Goal: Task Accomplishment & Management: Manage account settings

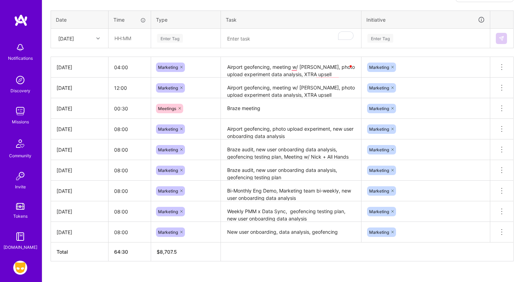
scroll to position [213, 0]
drag, startPoint x: 92, startPoint y: 170, endPoint x: 51, endPoint y: 166, distance: 41.7
click at [51, 166] on td "[DATE]" at bounding box center [80, 170] width 58 height 21
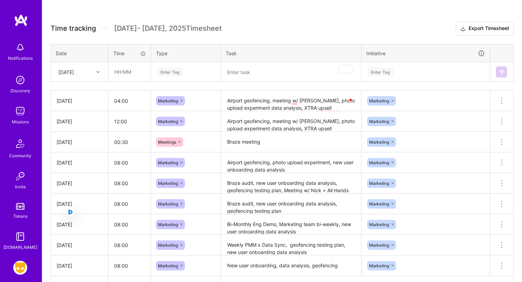
scroll to position [173, 0]
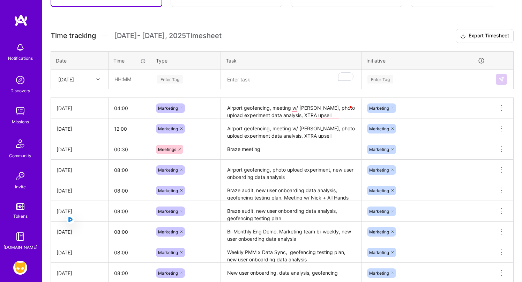
click at [87, 81] on div "[DATE]" at bounding box center [74, 79] width 39 height 12
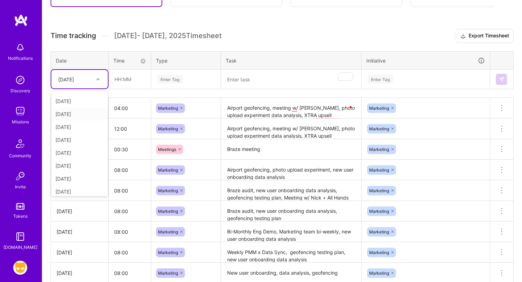
scroll to position [59, 0]
click at [85, 168] on div "[DATE]" at bounding box center [79, 169] width 57 height 13
click at [130, 73] on input "text" at bounding box center [130, 79] width 42 height 18
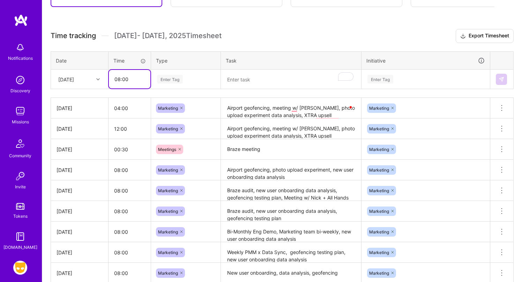
type input "08:00"
click at [177, 76] on div "Enter Tag" at bounding box center [170, 79] width 26 height 11
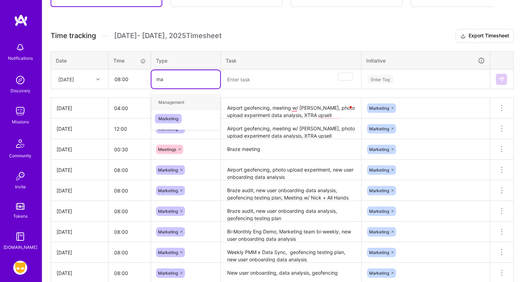
type input "mar"
click at [186, 102] on div "Marketing" at bounding box center [185, 102] width 69 height 16
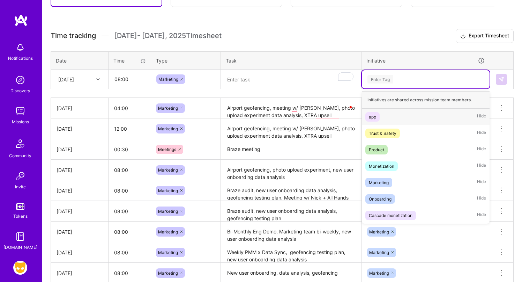
click at [391, 86] on div "Enter Tag" at bounding box center [426, 79] width 128 height 18
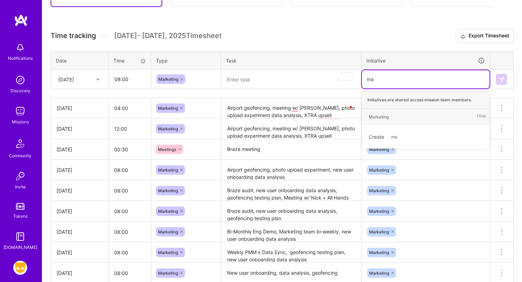
type input "mar"
click at [413, 117] on div "Marketing Hide" at bounding box center [426, 116] width 128 height 16
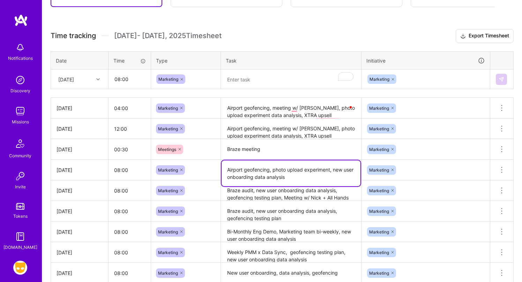
drag, startPoint x: 291, startPoint y: 177, endPoint x: 204, endPoint y: 162, distance: 88.3
click at [204, 162] on tr "Fri, Aug 8 08:00 Marketing Airport geofencing, photo upload experiment, new use…" at bounding box center [282, 169] width 463 height 21
click at [242, 73] on textarea "To enrich screen reader interactions, please activate Accessibility in Grammarl…" at bounding box center [291, 79] width 139 height 18
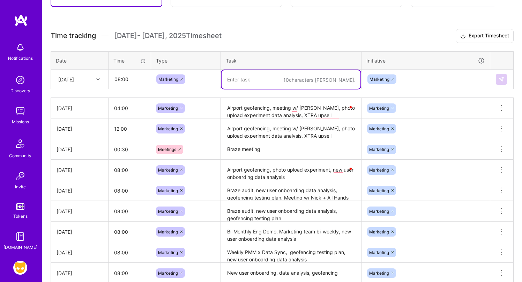
paste textarea "Airport geofencing, photo upload experiment, new user onboarding data analysis"
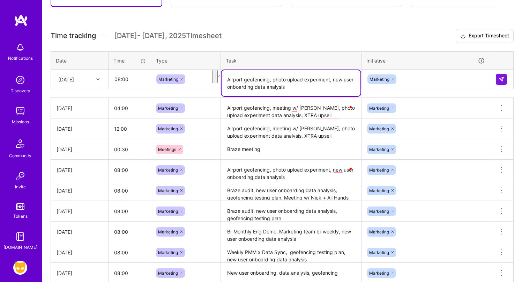
drag, startPoint x: 331, startPoint y: 79, endPoint x: 331, endPoint y: 85, distance: 6.3
click at [331, 85] on textarea "Airport geofencing, photo upload experiment, new user onboarding data analysis" at bounding box center [291, 83] width 139 height 26
type textarea "Airport geofencing, photo upload experiment, new user onboarding data analysis"
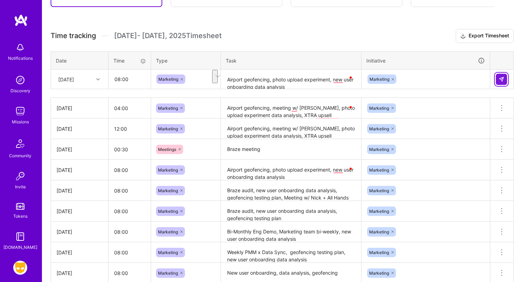
click at [501, 80] on img at bounding box center [501, 79] width 6 height 6
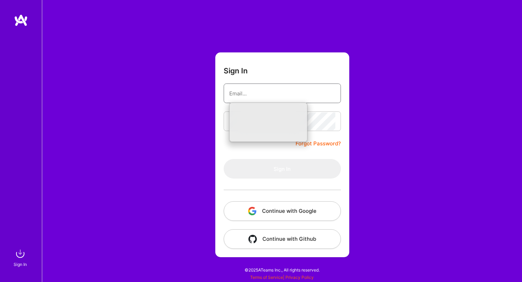
click at [246, 100] on input "email" at bounding box center [282, 93] width 106 height 18
type input "hi@omariallen.com"
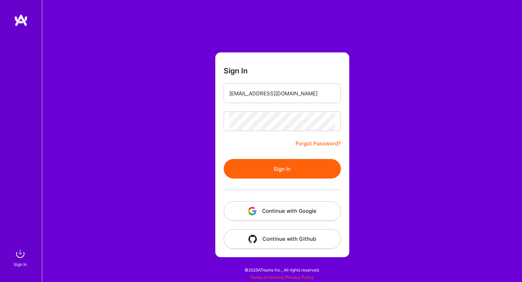
click at [269, 178] on button "Sign In" at bounding box center [282, 169] width 117 height 20
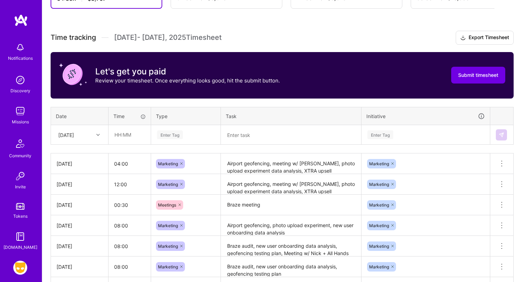
scroll to position [281, 0]
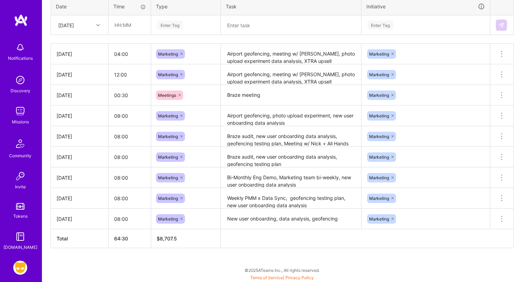
click at [209, 95] on div "Meetings" at bounding box center [186, 94] width 60 height 9
type input "m"
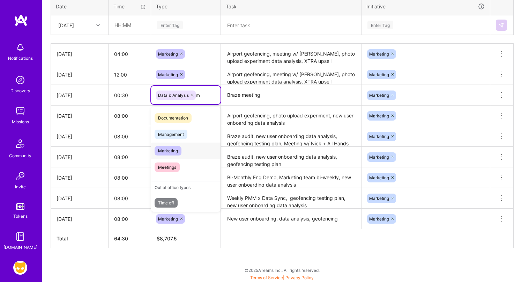
click at [203, 152] on div "Marketing" at bounding box center [185, 150] width 69 height 16
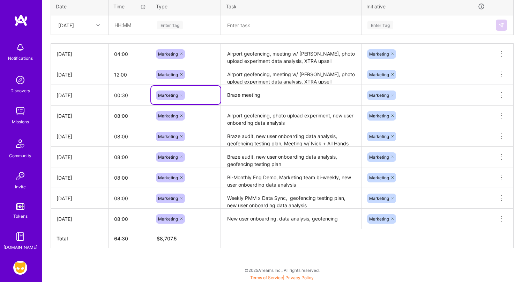
click at [274, 100] on textarea "Braze meeting" at bounding box center [291, 94] width 139 height 19
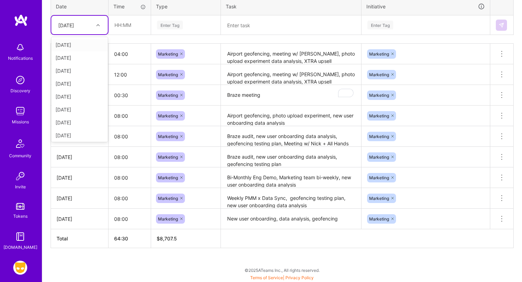
click at [91, 22] on div "Fri, Aug 1" at bounding box center [74, 25] width 39 height 12
click at [84, 130] on div "Fri, Aug 15" at bounding box center [79, 133] width 57 height 13
click at [136, 22] on input "text" at bounding box center [130, 25] width 42 height 18
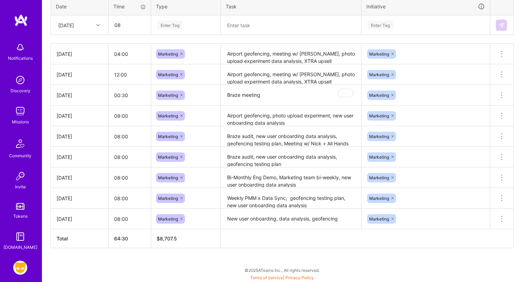
type input "08:00"
click at [170, 22] on div "Enter Tag" at bounding box center [170, 25] width 26 height 11
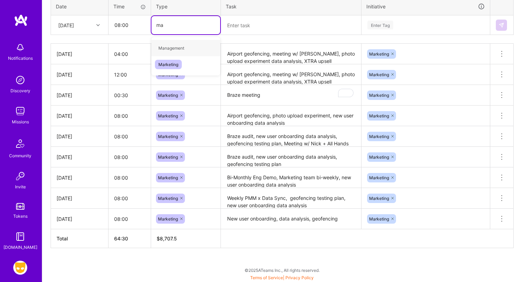
type input "mar"
click at [175, 49] on span "Marketing" at bounding box center [168, 47] width 27 height 9
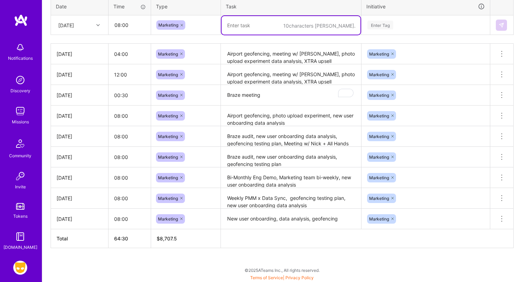
click at [257, 33] on textarea "To enrich screen reader interactions, please activate Accessibility in Grammarl…" at bounding box center [291, 25] width 139 height 18
click at [290, 23] on textarea "To enrich screen reader interactions, please activate Accessibility in Grammarl…" at bounding box center [291, 25] width 139 height 18
paste textarea "Airport geofencing, photo upload experiment, new user onboarding data analysis"
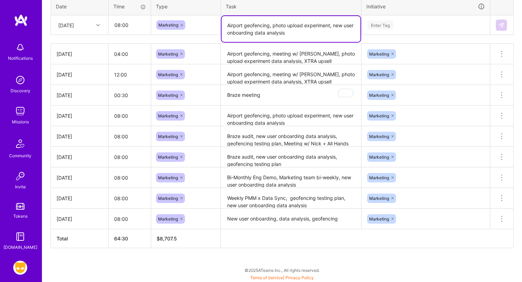
drag, startPoint x: 274, startPoint y: 25, endPoint x: 284, endPoint y: 57, distance: 33.4
click at [284, 57] on div "Time tracking Aug 1 - Aug 15 , 2025 Timesheet Export Timesheet Let's get you pa…" at bounding box center [282, 84] width 463 height 327
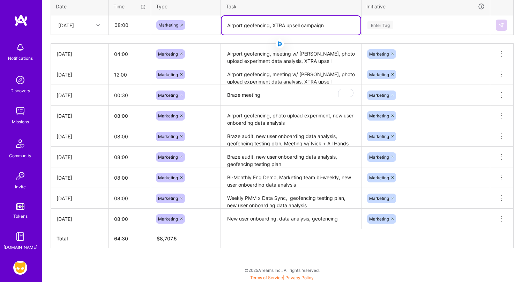
type textarea "Airport geofencing, XTRA upsell campaign"
click at [392, 23] on div "Enter Tag" at bounding box center [380, 25] width 26 height 11
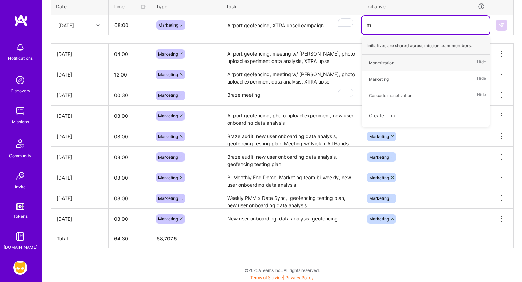
type input "ma"
click at [377, 63] on div "Marketing" at bounding box center [379, 62] width 20 height 7
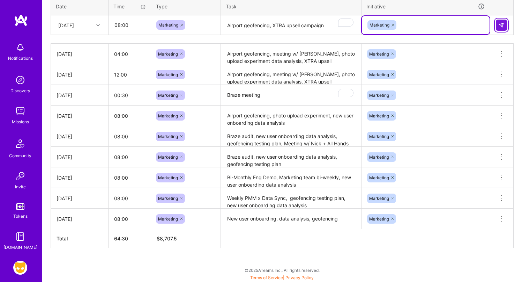
click at [502, 23] on img at bounding box center [501, 25] width 6 height 6
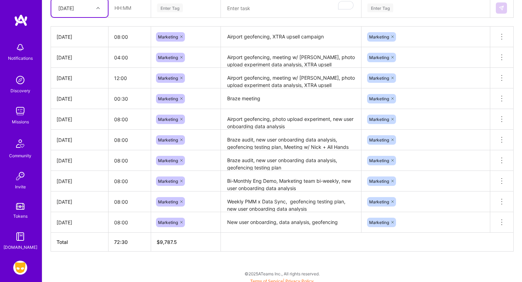
scroll to position [301, 0]
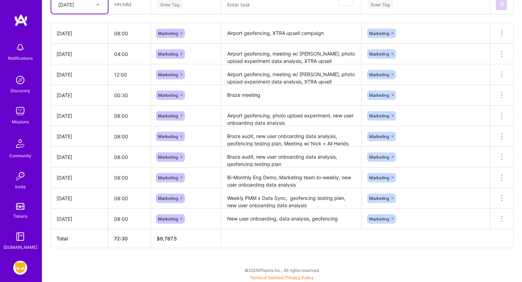
click at [260, 98] on textarea "Braze meeting" at bounding box center [291, 94] width 139 height 19
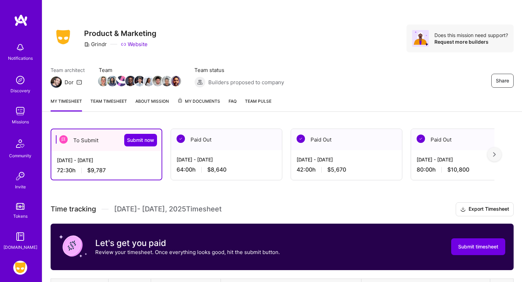
scroll to position [245, 0]
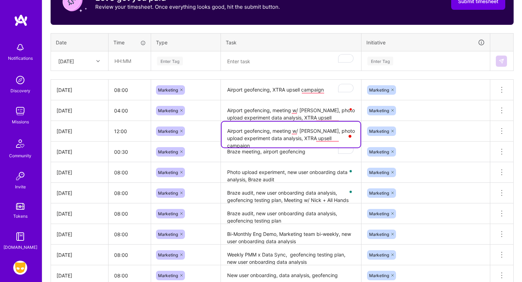
click at [309, 107] on textarea "Airport geofencing, meeting w/ [PERSON_NAME], photo upload experiment data anal…" at bounding box center [291, 111] width 139 height 20
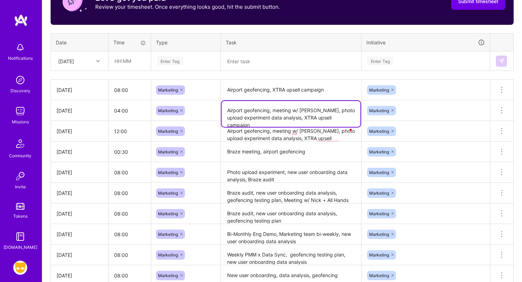
drag, startPoint x: 314, startPoint y: 110, endPoint x: 279, endPoint y: 110, distance: 34.5
click at [279, 110] on textarea "Airport geofencing, meeting w/ [PERSON_NAME], photo upload experiment data anal…" at bounding box center [291, 114] width 139 height 26
click at [294, 139] on textarea "Airport geofencing, meeting w/ [PERSON_NAME], photo upload experiment data anal…" at bounding box center [291, 131] width 139 height 20
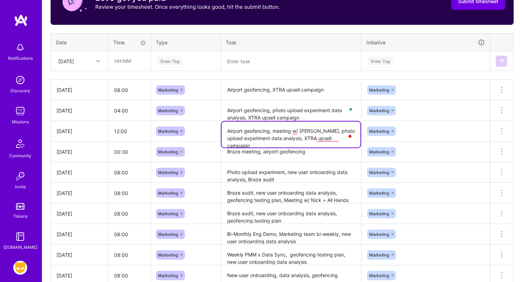
click at [298, 112] on textarea "Airport geofencing, photo upload experiment data analysis, XTRA upsell campaign" at bounding box center [291, 111] width 139 height 20
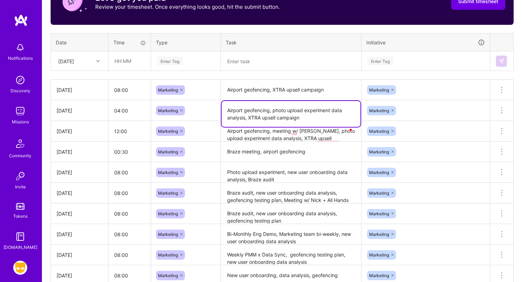
click at [307, 118] on textarea "Airport geofencing, photo upload experiment data analysis, XTRA upsell campaign" at bounding box center [291, 114] width 139 height 26
paste textarea "ost Mortem"
drag, startPoint x: 303, startPoint y: 119, endPoint x: 353, endPoint y: 118, distance: 50.3
click at [353, 118] on textarea "Airport geofencing, photo upload experiment data analysis, XTRA upsell campaign…" at bounding box center [291, 114] width 139 height 26
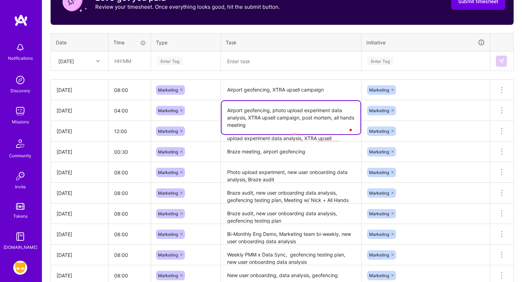
click at [258, 126] on textarea "Airport geofencing, photo upload experiment data analysis, XTRA upsell campaign…" at bounding box center [291, 117] width 139 height 33
type textarea "Airport geofencing, photo upload experiment data analysis, XTRA upsell campaign…"
click at [289, 75] on div "Time tracking Aug 1 - Aug 15 , 2025 Timesheet Export Timesheet Let's get you pa…" at bounding box center [282, 130] width 463 height 347
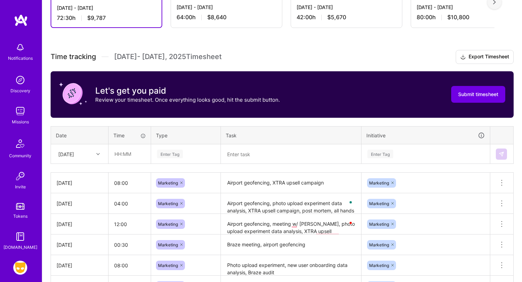
scroll to position [286, 0]
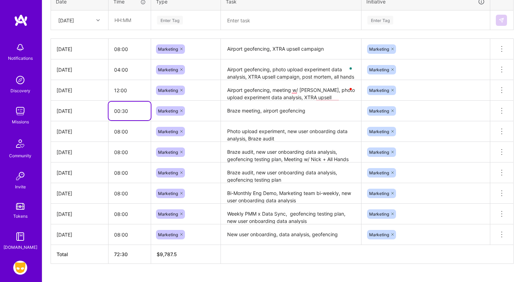
click at [127, 112] on input "00:30" at bounding box center [129, 111] width 42 height 18
click at [117, 111] on input "00:30" at bounding box center [129, 111] width 42 height 18
drag, startPoint x: 126, startPoint y: 110, endPoint x: 94, endPoint y: 109, distance: 31.8
click at [93, 110] on tr "Tue, Aug 12 00:30 Marketing Braze meeting, airport geofencing Marketing Delete …" at bounding box center [282, 110] width 463 height 21
drag, startPoint x: 129, startPoint y: 110, endPoint x: 98, endPoint y: 110, distance: 30.7
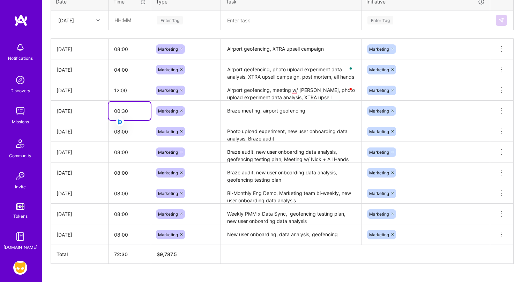
click at [98, 110] on tr "Tue, Aug 12 00:30 Marketing Braze meeting, airport geofencing Marketing Delete …" at bounding box center [282, 110] width 463 height 21
type input "08:00"
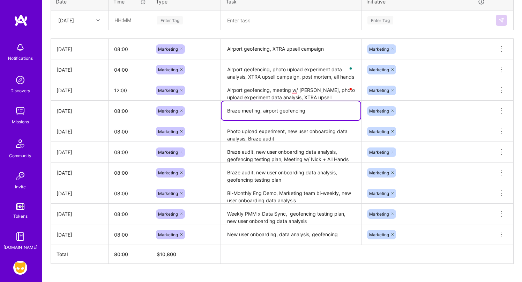
click at [279, 113] on textarea "Braze meeting, airport geofencing" at bounding box center [291, 110] width 139 height 19
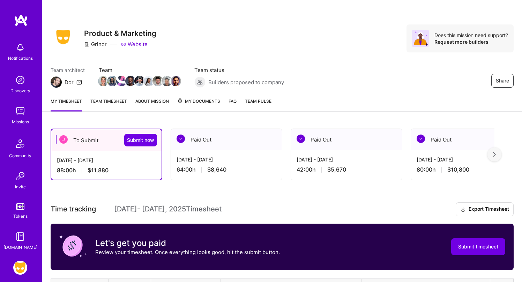
click at [102, 95] on div "My timesheet Team timesheet About Mission My Documents FAQ Team Pulse" at bounding box center [282, 102] width 480 height 20
click at [106, 100] on link "Team timesheet" at bounding box center [108, 104] width 37 height 14
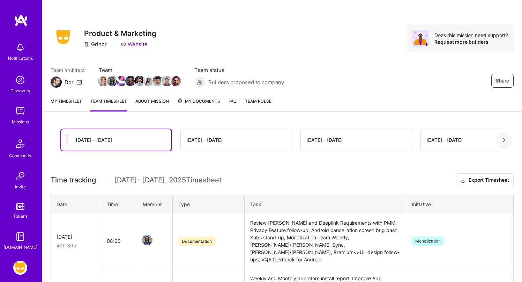
click at [71, 105] on link "My timesheet" at bounding box center [66, 104] width 31 height 14
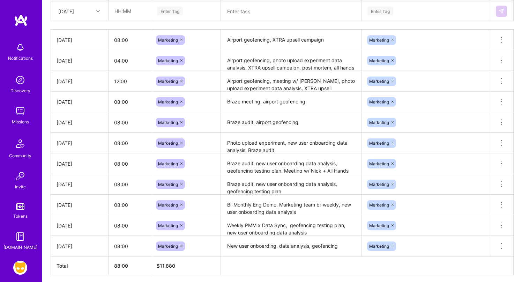
scroll to position [297, 0]
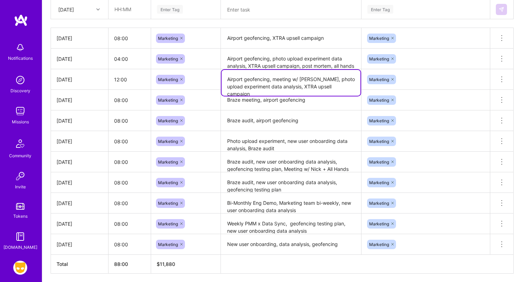
click at [329, 88] on textarea "Airport geofencing, meeting w/ [PERSON_NAME], photo upload experiment data anal…" at bounding box center [291, 83] width 139 height 26
click at [321, 62] on textarea "Airport geofencing, photo upload experiment data analysis, XTRA upsell campaign…" at bounding box center [291, 58] width 139 height 19
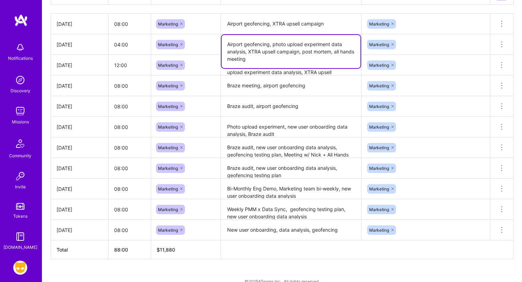
scroll to position [312, 0]
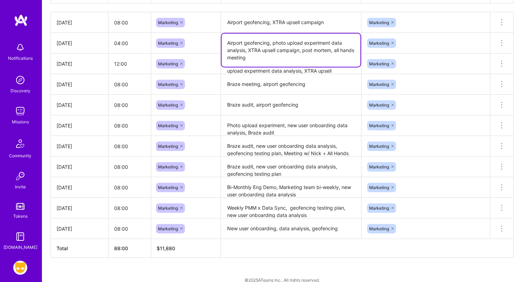
drag, startPoint x: 246, startPoint y: 51, endPoint x: 300, endPoint y: 52, distance: 53.4
click at [300, 52] on textarea "Airport geofencing, photo upload experiment data analysis, XTRA upsell campaign…" at bounding box center [291, 49] width 139 height 33
drag, startPoint x: 302, startPoint y: 51, endPoint x: 249, endPoint y: 50, distance: 52.7
click at [249, 50] on textarea "Airport geofencing, photo upload experiment data analysis, XTRA upsell campaign…" at bounding box center [291, 49] width 139 height 33
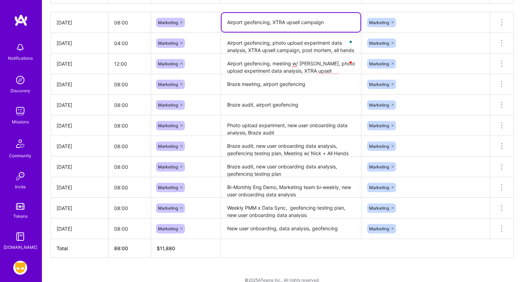
click at [262, 25] on textarea "Airport geofencing, XTRA upsell campaign" at bounding box center [291, 22] width 139 height 19
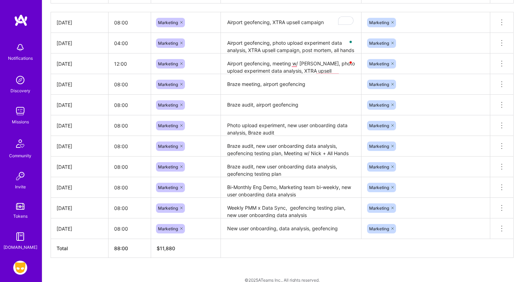
click at [351, 62] on div at bounding box center [350, 62] width 6 height 9
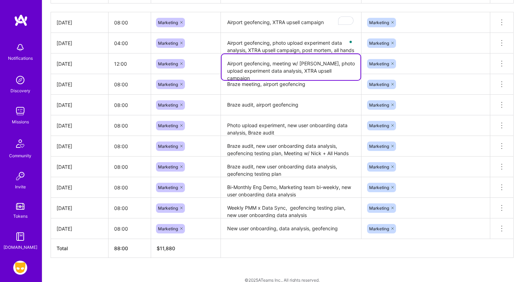
click at [334, 68] on textarea "Airport geofencing, meeting w/ Nick, photo upload experiment data analysis, XTR…" at bounding box center [291, 67] width 139 height 26
click at [321, 113] on textarea "Braze audit, airport geofencing" at bounding box center [291, 104] width 139 height 19
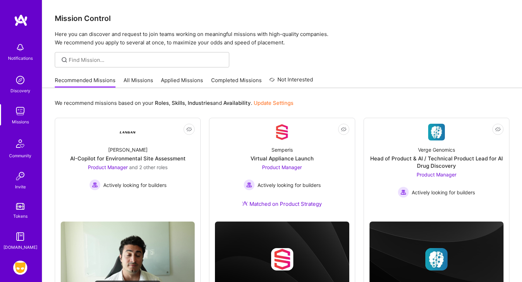
click at [15, 262] on link "Grindr: Product & Marketing" at bounding box center [20, 267] width 17 height 14
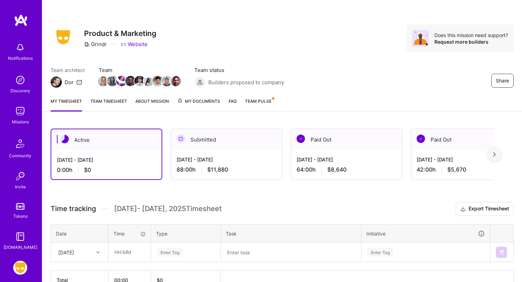
click at [225, 152] on div "Aug 1 - Aug 15, 2025 88:00 h $11,880" at bounding box center [226, 164] width 111 height 29
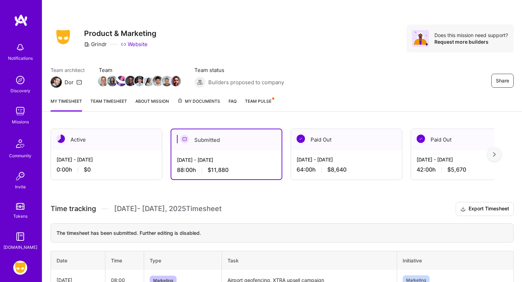
click at [126, 104] on link "Team timesheet" at bounding box center [108, 104] width 37 height 14
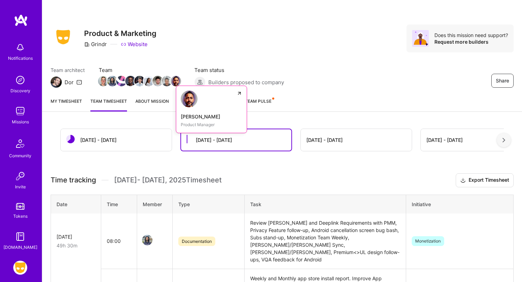
click at [175, 83] on img at bounding box center [176, 81] width 10 height 10
click at [166, 86] on div at bounding box center [167, 81] width 12 height 12
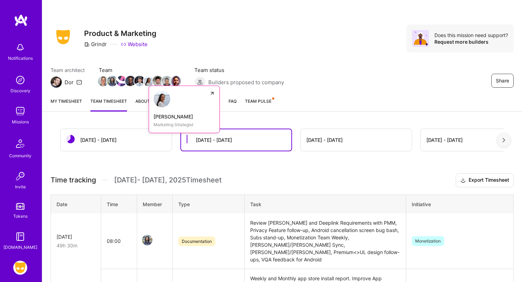
click at [148, 84] on img at bounding box center [148, 81] width 10 height 10
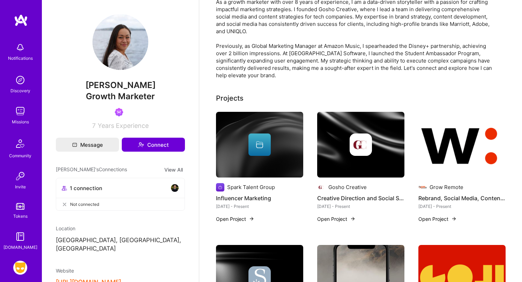
scroll to position [21, 0]
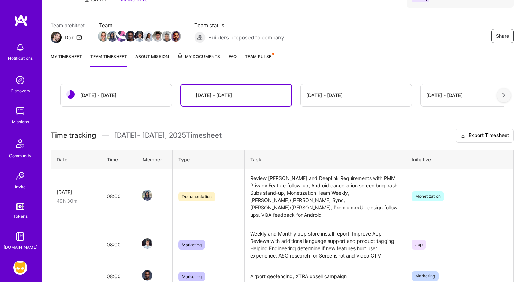
scroll to position [27, 0]
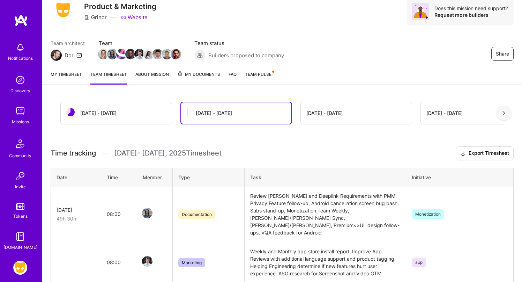
click at [99, 110] on div "Aug 16 - Aug 31" at bounding box center [98, 112] width 36 height 7
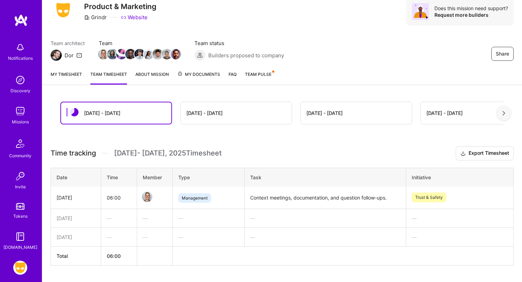
click at [73, 73] on link "My timesheet" at bounding box center [66, 77] width 31 height 14
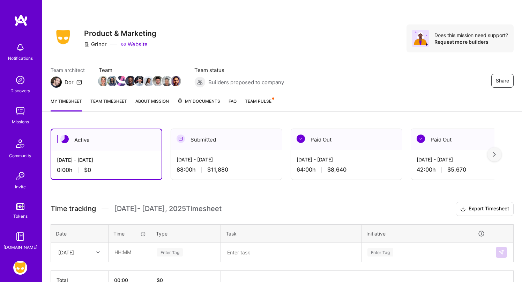
click at [253, 104] on link "Team Pulse" at bounding box center [259, 104] width 29 height 14
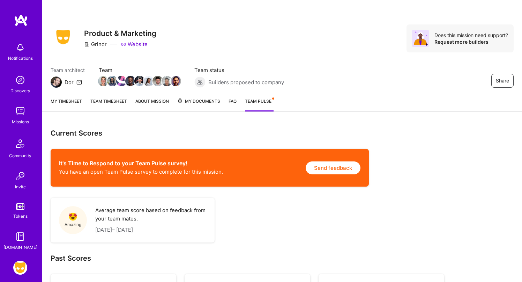
click at [228, 100] on link "FAQ" at bounding box center [232, 104] width 8 height 14
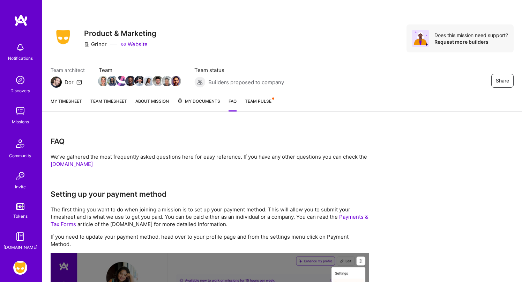
click at [211, 100] on span "My Documents" at bounding box center [198, 101] width 43 height 8
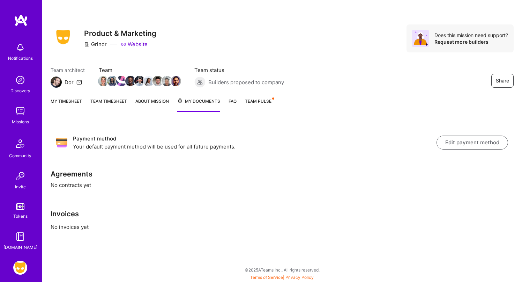
click at [166, 103] on link "About Mission" at bounding box center [151, 104] width 33 height 14
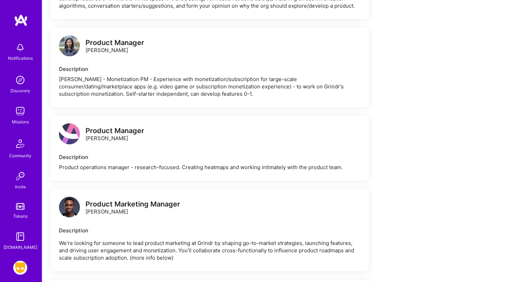
scroll to position [238, 0]
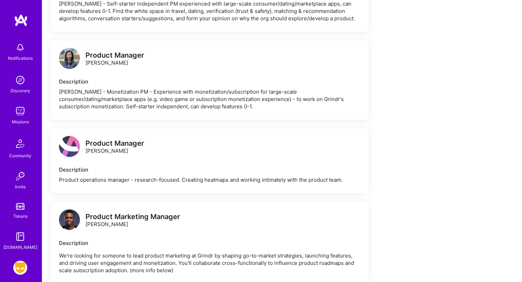
click at [179, 245] on div "Description" at bounding box center [209, 242] width 301 height 7
click at [155, 211] on div "Product Marketing Manager Omari Allen" at bounding box center [119, 220] width 121 height 21
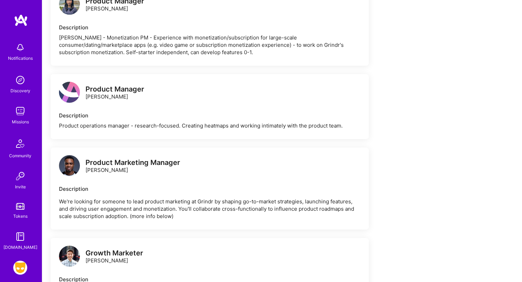
scroll to position [318, 0]
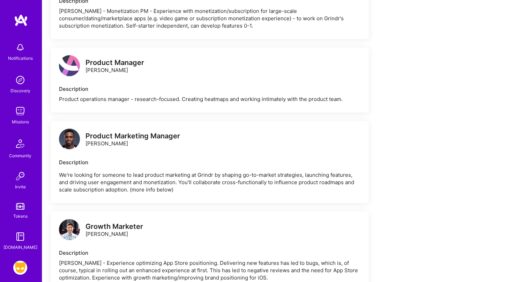
click at [157, 190] on p "We're looking for someone to lead product marketing at Grindr by shaping go-to-…" at bounding box center [209, 182] width 301 height 22
click at [183, 190] on p "We're looking for someone to lead product marketing at Grindr by shaping go-to-…" at bounding box center [209, 182] width 301 height 22
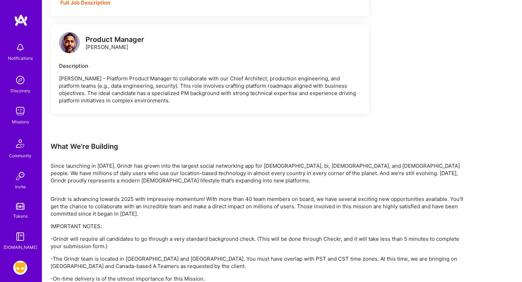
scroll to position [951, 0]
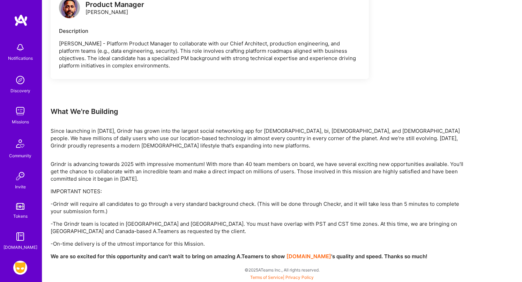
click at [17, 248] on div "[DOMAIN_NAME]" at bounding box center [20, 246] width 34 height 7
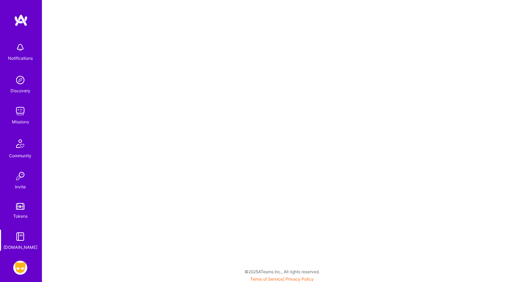
click at [23, 270] on img at bounding box center [20, 267] width 14 height 14
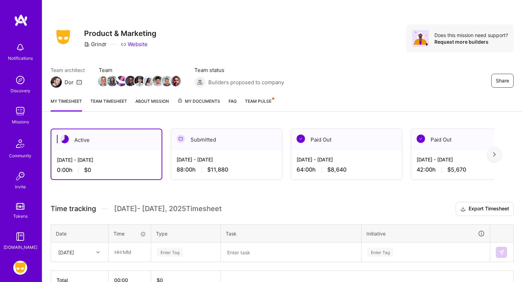
click at [214, 104] on span "My Documents" at bounding box center [198, 101] width 43 height 8
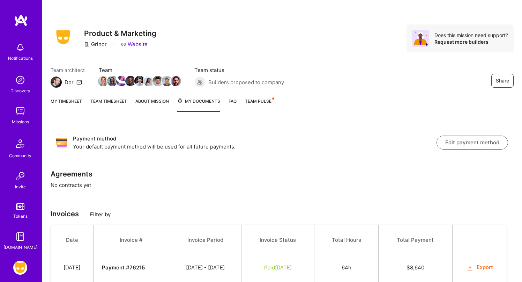
click at [171, 103] on div "My timesheet Team timesheet About Mission My Documents FAQ Team Pulse" at bounding box center [282, 102] width 480 height 20
click at [228, 99] on link "FAQ" at bounding box center [232, 104] width 8 height 14
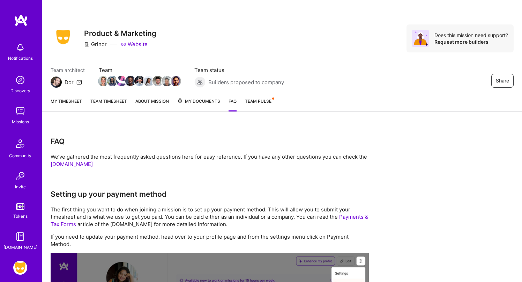
click at [160, 103] on link "About Mission" at bounding box center [151, 104] width 33 height 14
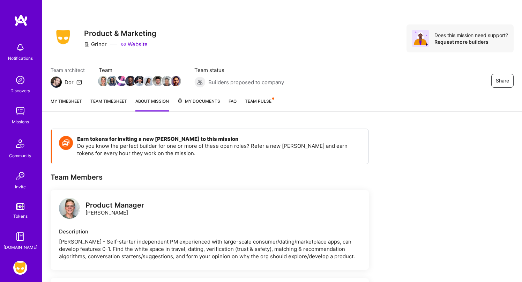
click at [202, 101] on span "My Documents" at bounding box center [198, 101] width 43 height 8
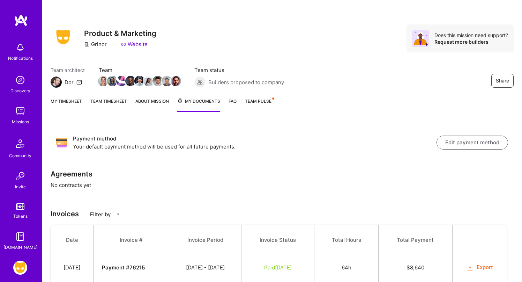
click at [239, 107] on div "My timesheet Team timesheet About Mission My Documents FAQ Team Pulse" at bounding box center [282, 102] width 480 height 20
click at [235, 102] on link "FAQ" at bounding box center [232, 104] width 8 height 14
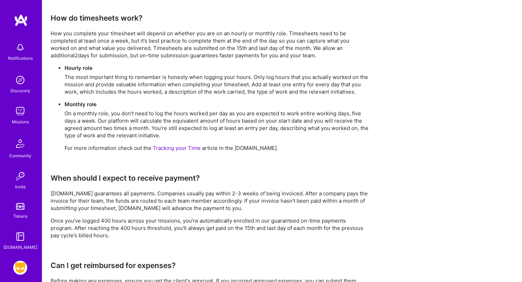
scroll to position [262, 0]
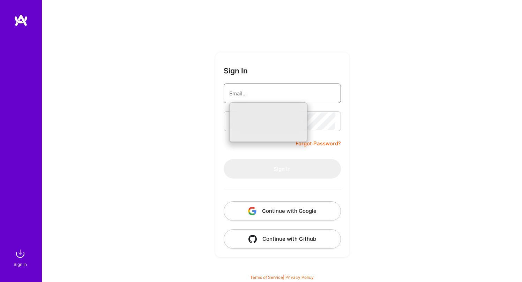
click at [280, 96] on input "email" at bounding box center [282, 93] width 106 height 18
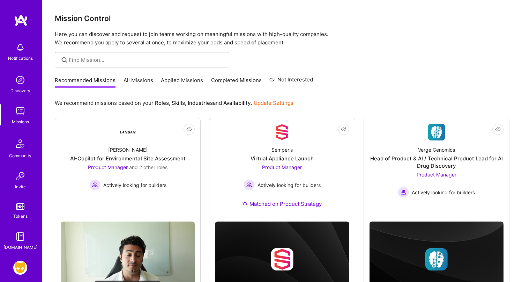
click at [19, 263] on img at bounding box center [20, 267] width 14 height 14
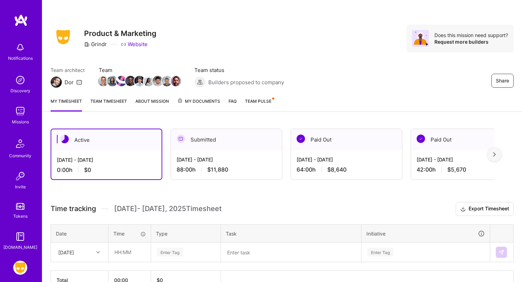
click at [106, 104] on link "Team timesheet" at bounding box center [108, 104] width 37 height 14
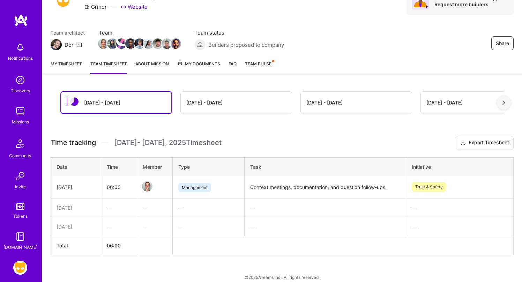
scroll to position [44, 0]
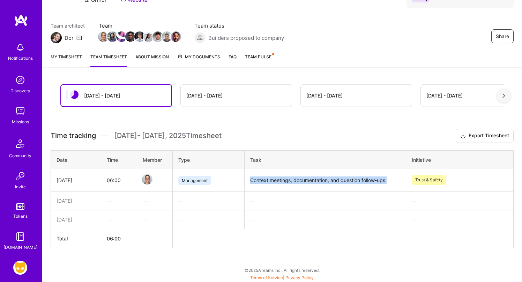
drag, startPoint x: 388, startPoint y: 181, endPoint x: 221, endPoint y: 184, distance: 166.8
click at [221, 184] on tr "[DATE] 06:00 Management Context meetings, documentation, and question follow-up…" at bounding box center [282, 180] width 463 height 22
click at [76, 57] on link "My timesheet" at bounding box center [66, 60] width 31 height 14
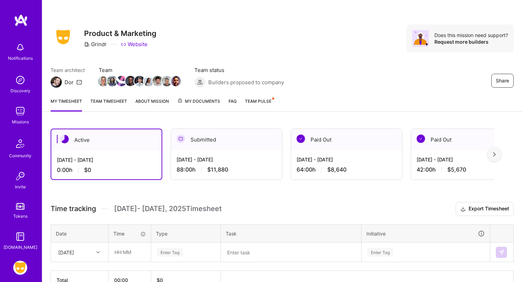
scroll to position [42, 0]
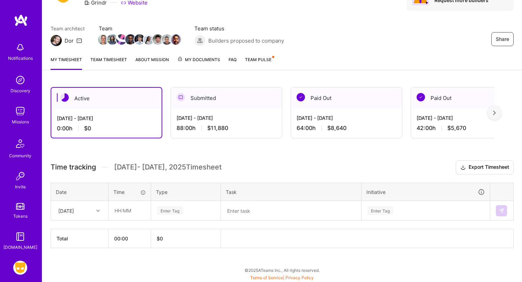
click at [146, 64] on link "About Mission" at bounding box center [151, 63] width 33 height 14
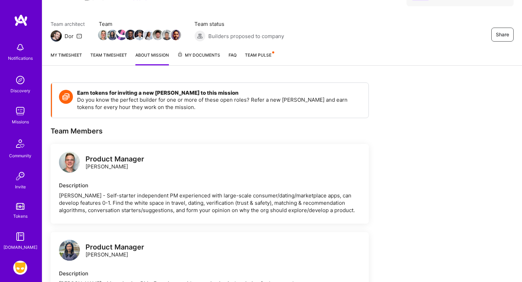
scroll to position [48, 0]
